Goal: Task Accomplishment & Management: Manage account settings

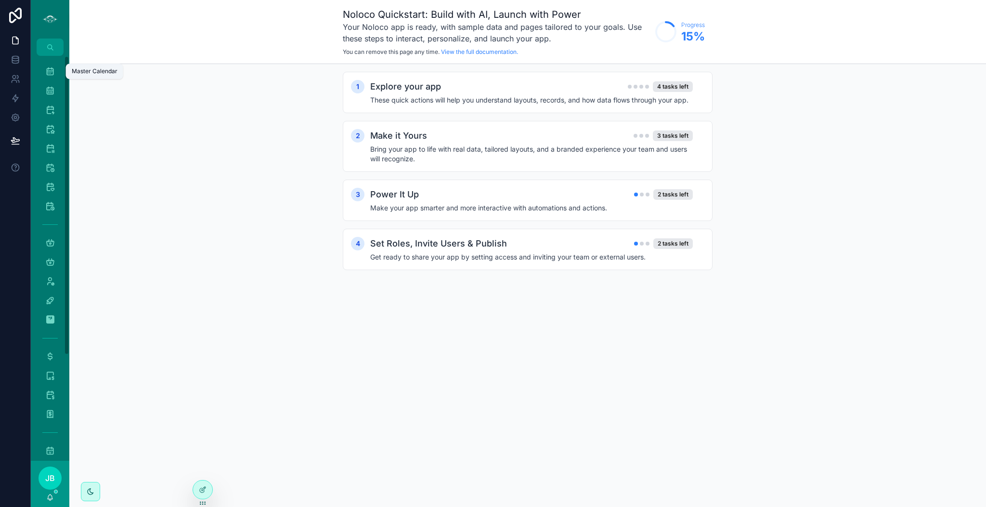
click at [53, 73] on icon "scrollable content" at bounding box center [50, 71] width 10 height 10
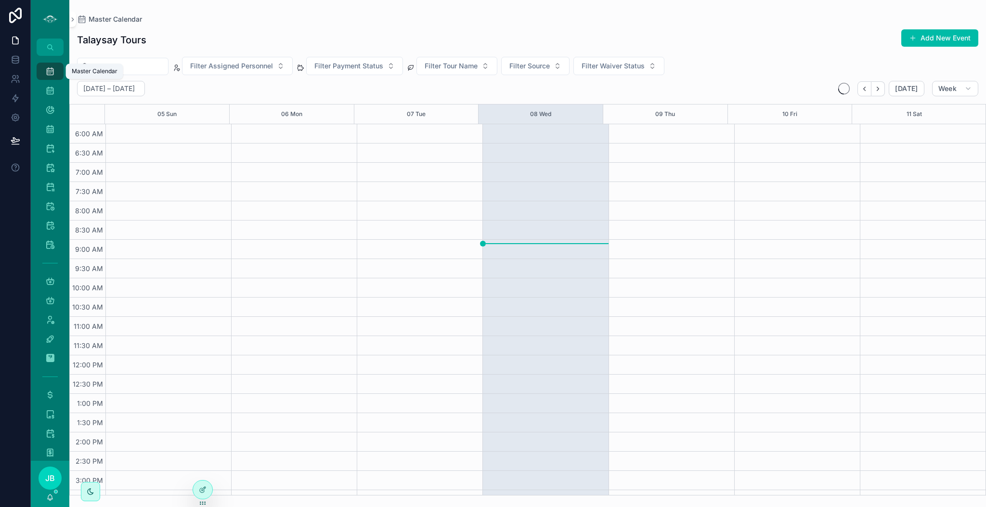
scroll to position [206, 0]
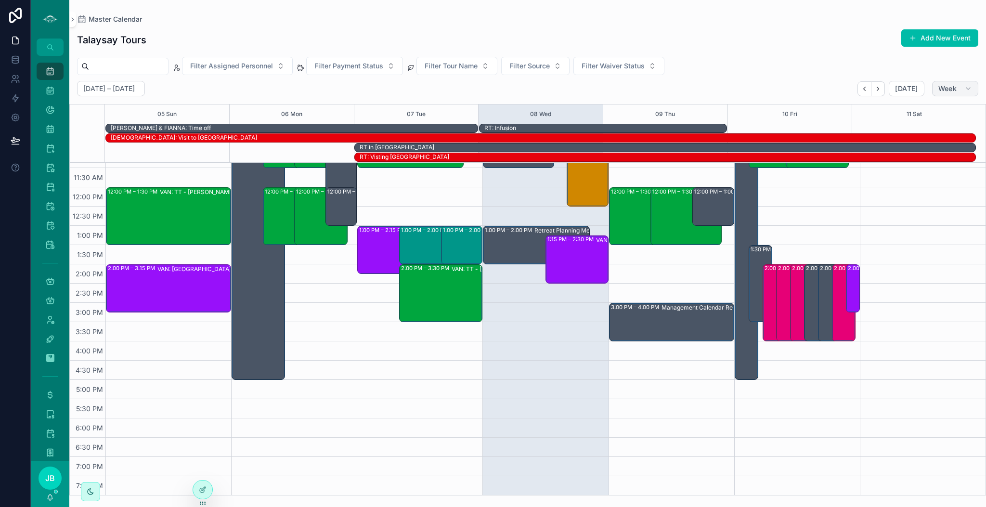
click at [962, 87] on button "Week" at bounding box center [955, 88] width 46 height 15
click at [932, 160] on button "Day D" at bounding box center [934, 164] width 69 height 17
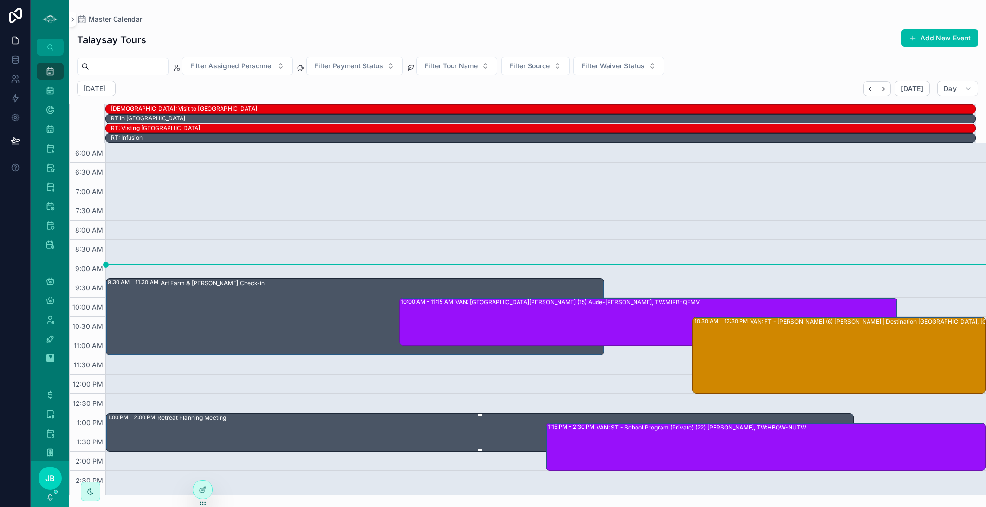
scroll to position [0, 0]
click at [592, 320] on div "VAN: [GEOGRAPHIC_DATA][PERSON_NAME] (15) Aude-[PERSON_NAME], TW:MIRB-QFMV" at bounding box center [675, 320] width 441 height 46
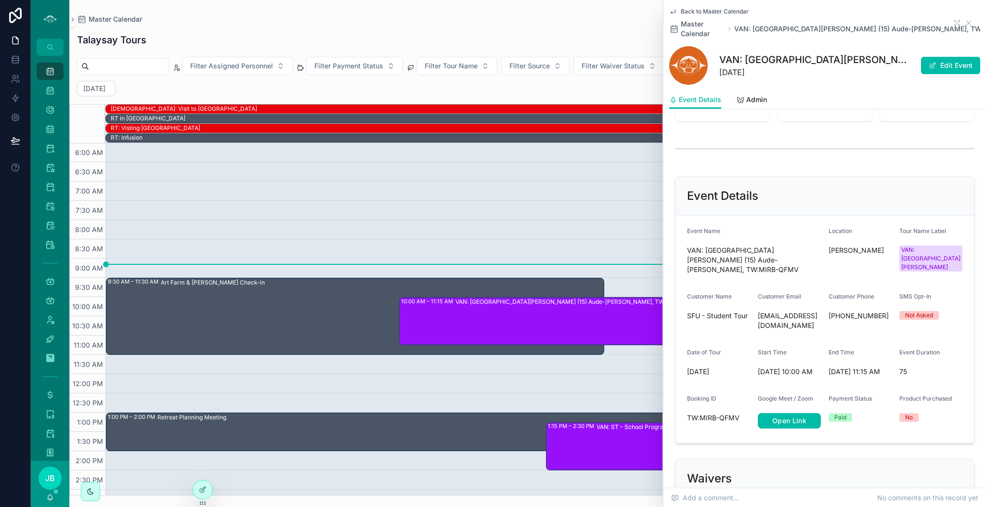
scroll to position [403, 0]
click at [942, 57] on button "Edit Event" at bounding box center [950, 65] width 59 height 17
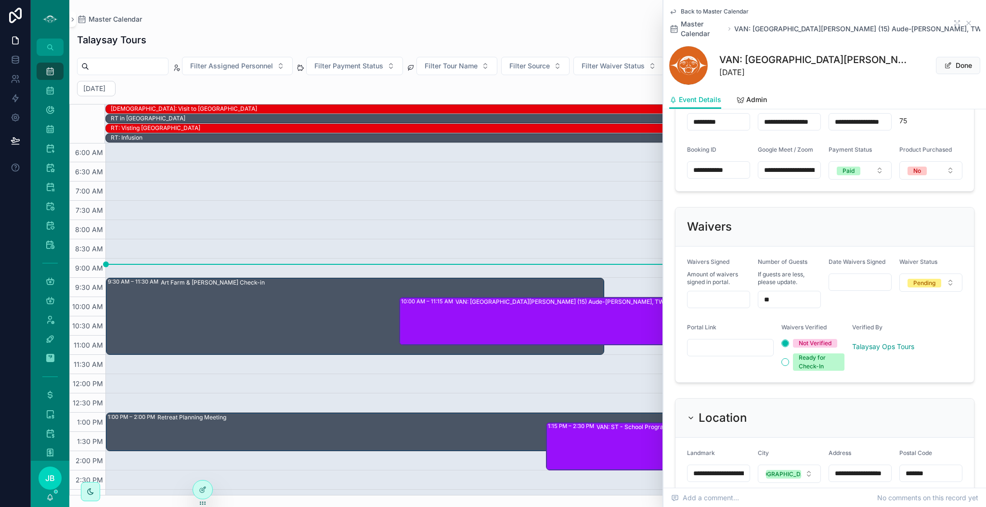
scroll to position [711, 0]
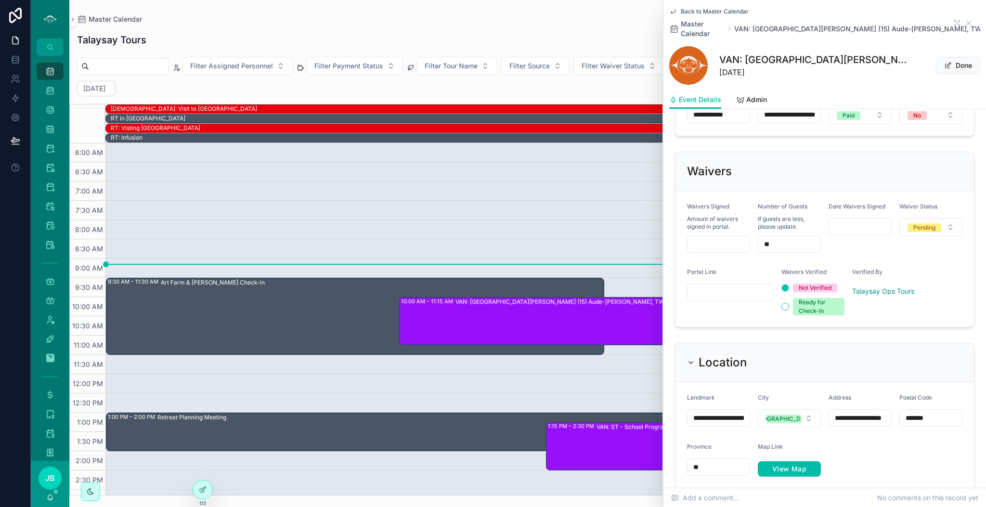
click at [713, 237] on input "scrollable content" at bounding box center [718, 243] width 62 height 13
type input "****"
click at [942, 218] on button "Pending" at bounding box center [930, 227] width 63 height 18
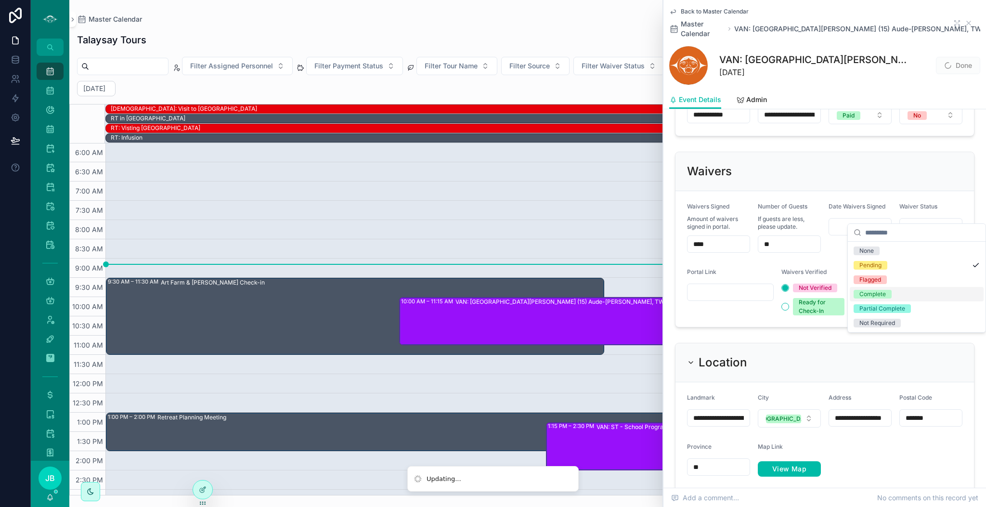
click at [881, 290] on div "Complete" at bounding box center [872, 294] width 26 height 9
click at [965, 19] on icon "scrollable content" at bounding box center [969, 23] width 8 height 8
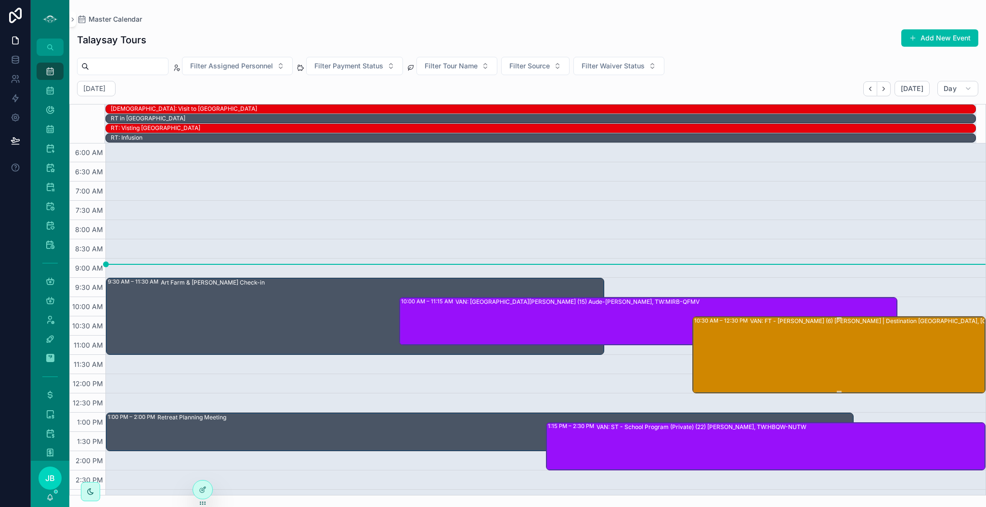
click at [860, 351] on div "VAN: FT - [PERSON_NAME] (6) [PERSON_NAME] | Destination [GEOGRAPHIC_DATA], [GEO…" at bounding box center [895, 354] width 290 height 75
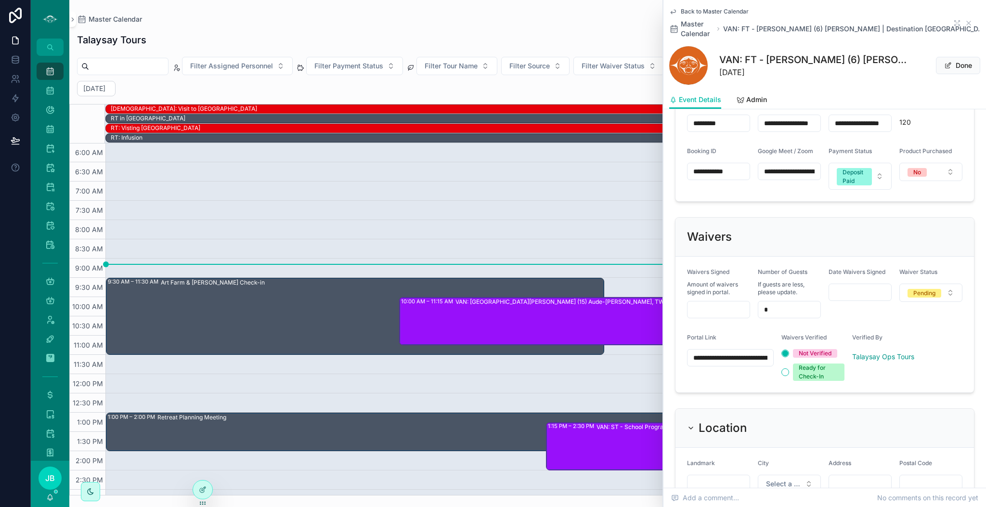
scroll to position [683, 0]
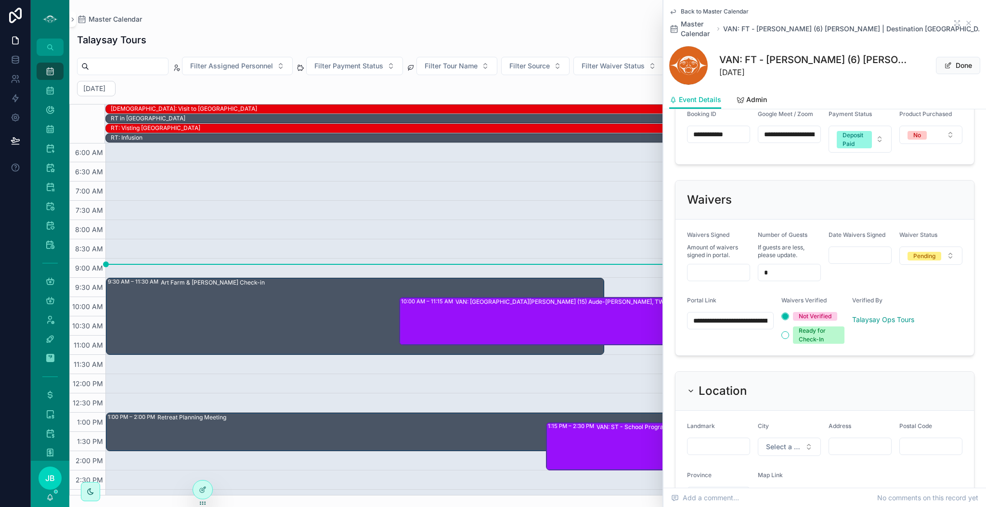
click at [730, 275] on input "scrollable content" at bounding box center [718, 272] width 62 height 13
type input "***"
click at [965, 21] on icon "scrollable content" at bounding box center [969, 23] width 8 height 8
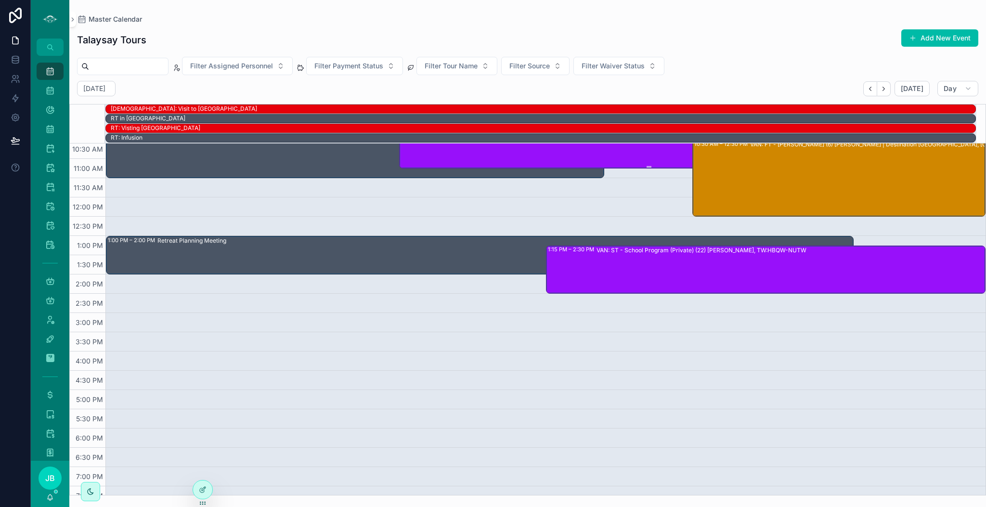
scroll to position [178, 0]
click at [695, 248] on div "VAN: ST - School Program (Private) (22) [PERSON_NAME], TW:HBQW-NUTW" at bounding box center [701, 250] width 210 height 8
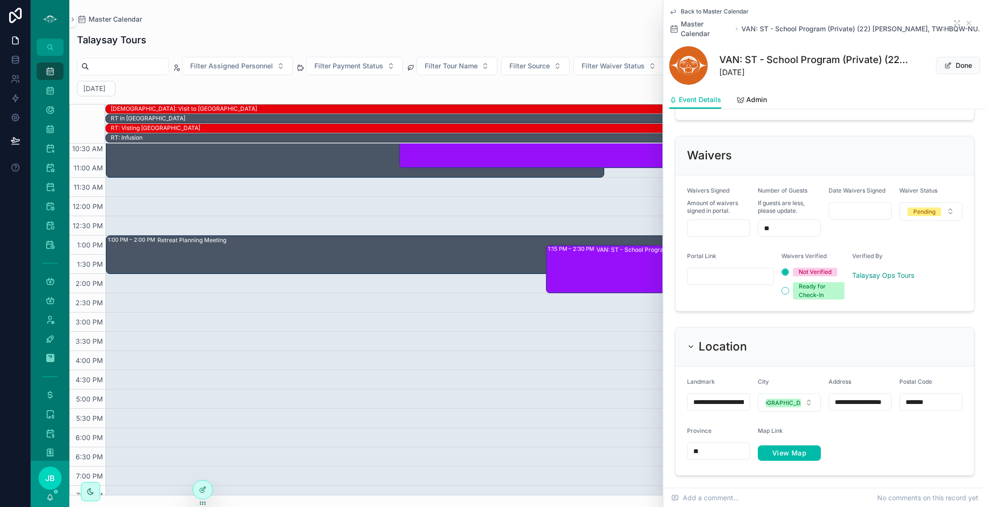
scroll to position [737, 0]
click at [727, 228] on input "scrollable content" at bounding box center [718, 226] width 62 height 13
type input "****"
click at [746, 271] on input "scrollable content" at bounding box center [730, 275] width 86 height 13
paste input "**********"
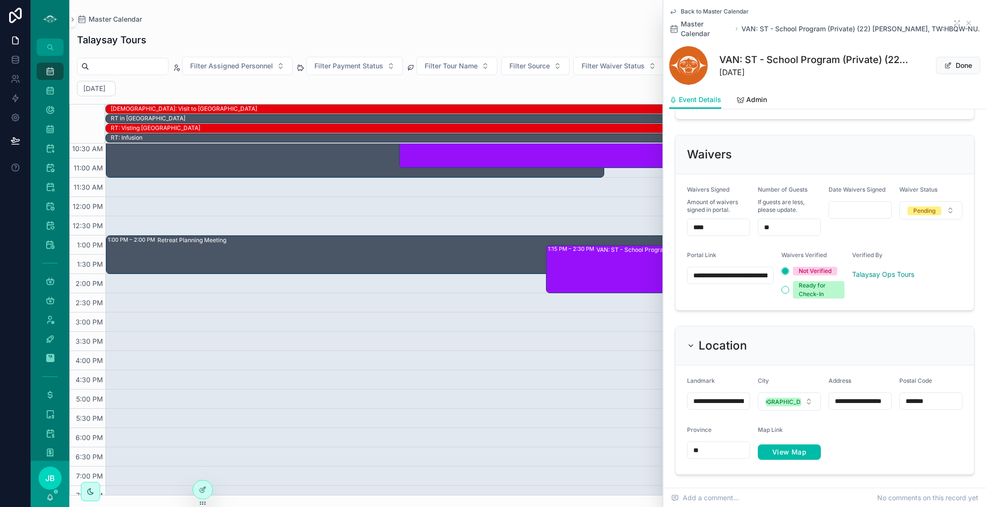
scroll to position [0, 259]
type input "**********"
click at [913, 211] on div "Pending" at bounding box center [924, 210] width 22 height 9
click at [866, 277] on div "Flagged" at bounding box center [870, 277] width 22 height 9
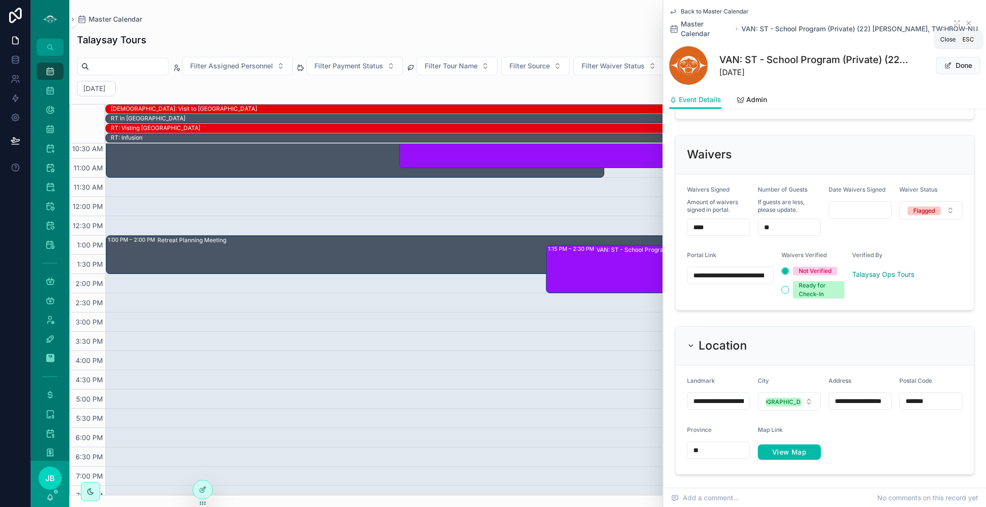
click at [967, 24] on icon "scrollable content" at bounding box center [969, 23] width 4 height 4
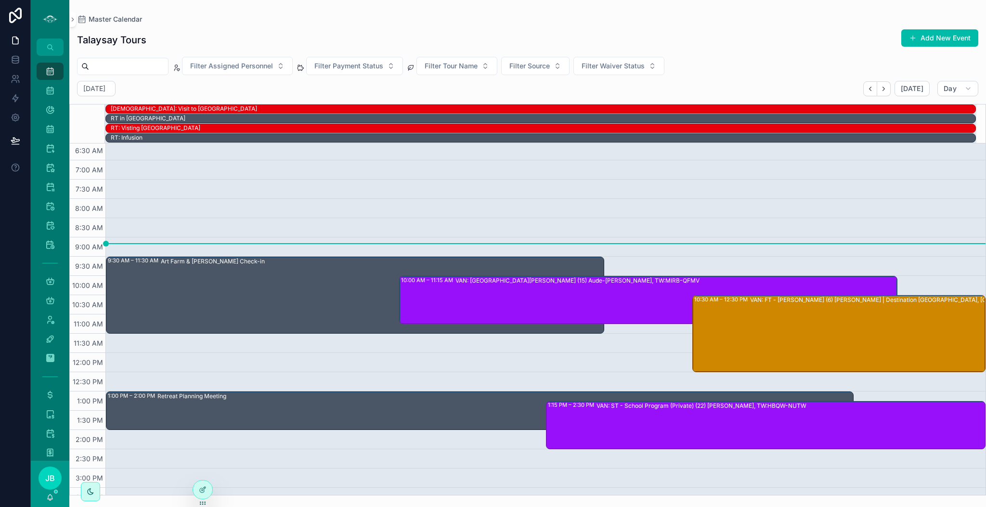
scroll to position [21, 0]
